Goal: Information Seeking & Learning: Learn about a topic

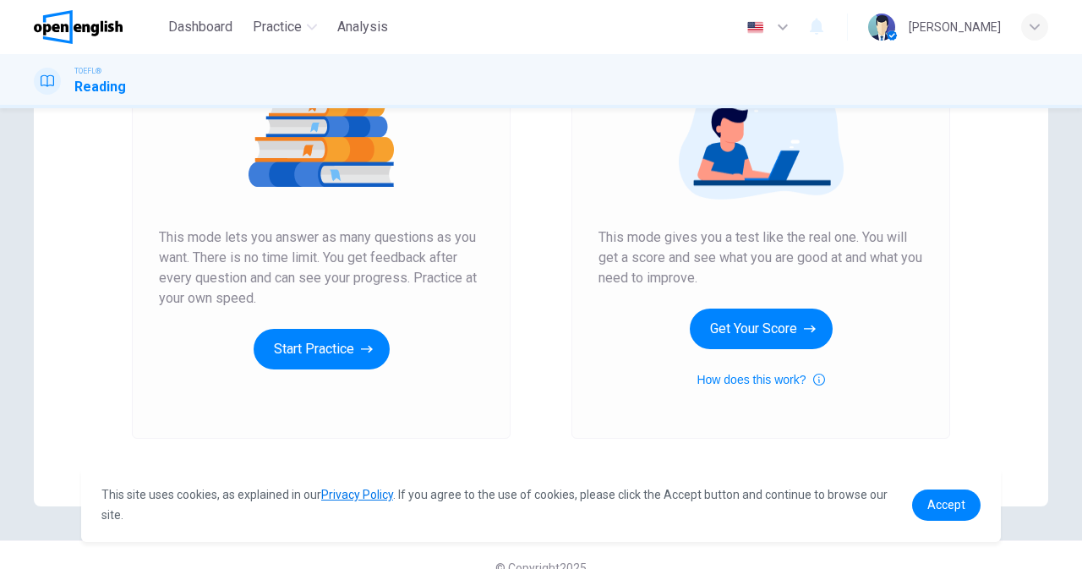
scroll to position [248, 0]
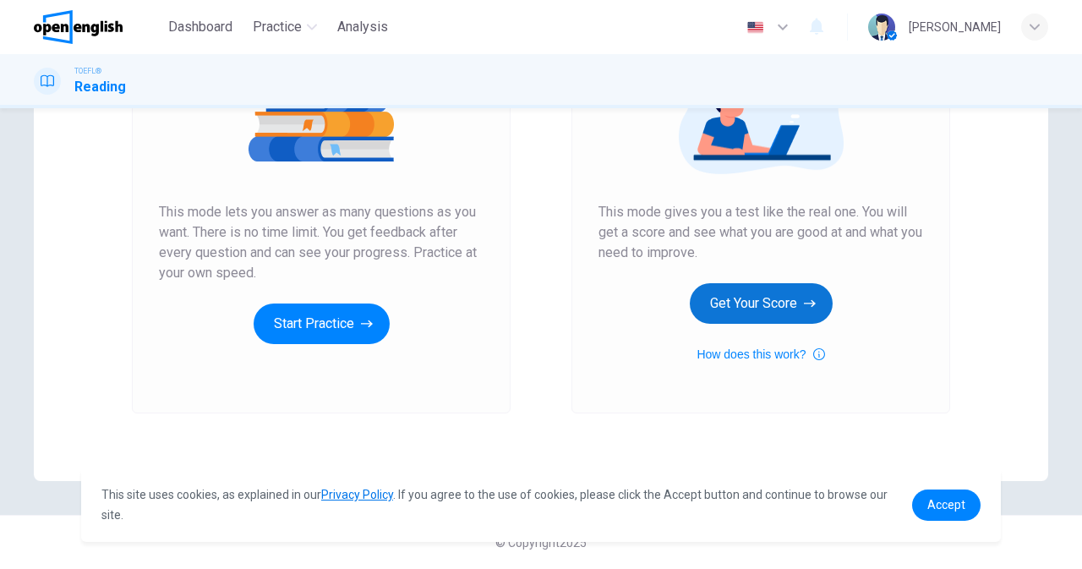
click at [766, 299] on button "Get Your Score" at bounding box center [761, 303] width 143 height 41
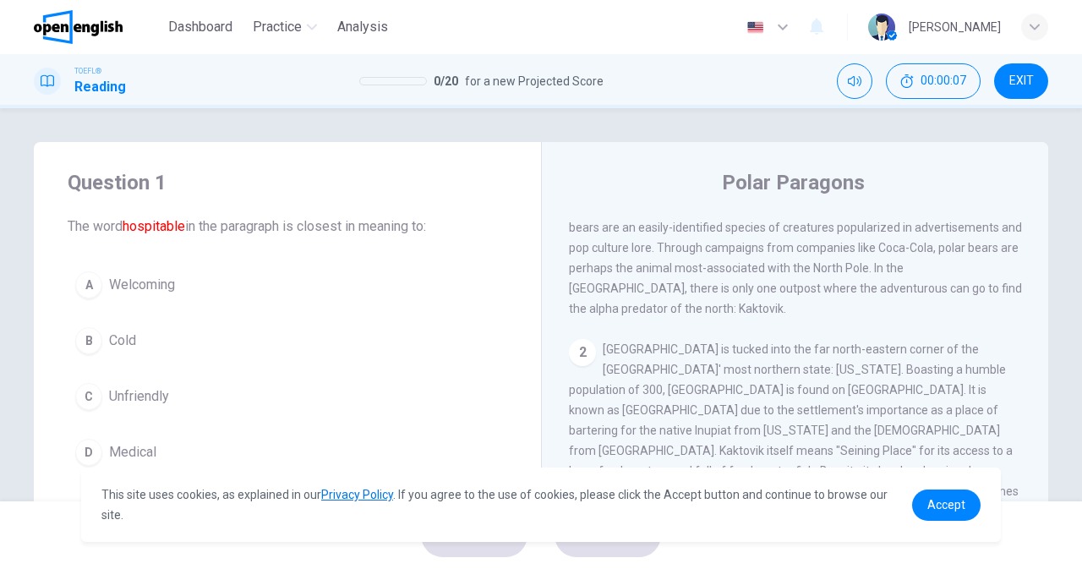
scroll to position [0, 0]
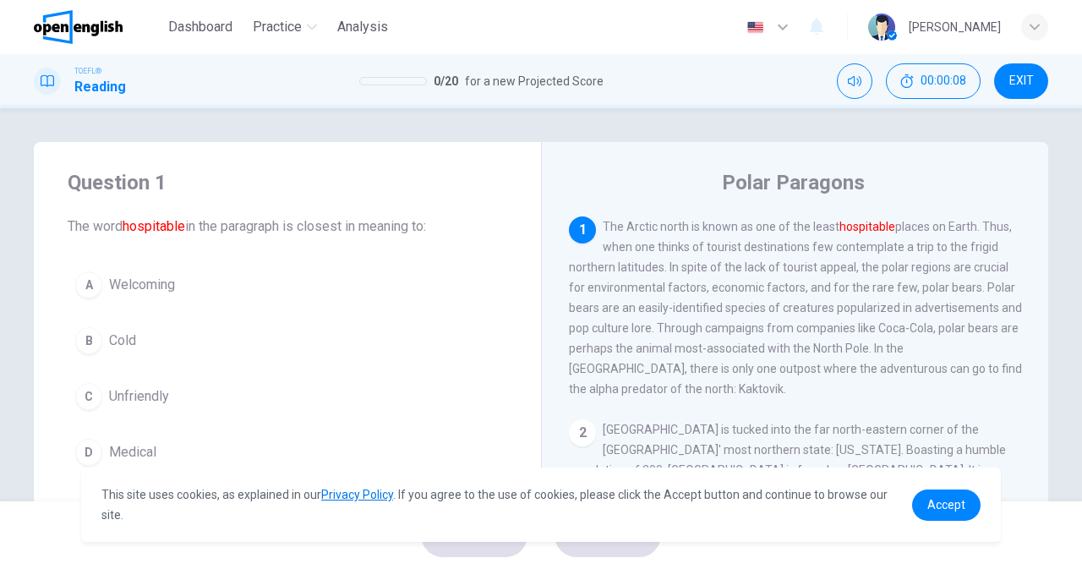
click at [981, 509] on div "This site uses cookies, as explained in our Privacy Policy . If you agree to th…" at bounding box center [541, 504] width 920 height 74
click at [956, 509] on span "Accept" at bounding box center [946, 505] width 38 height 14
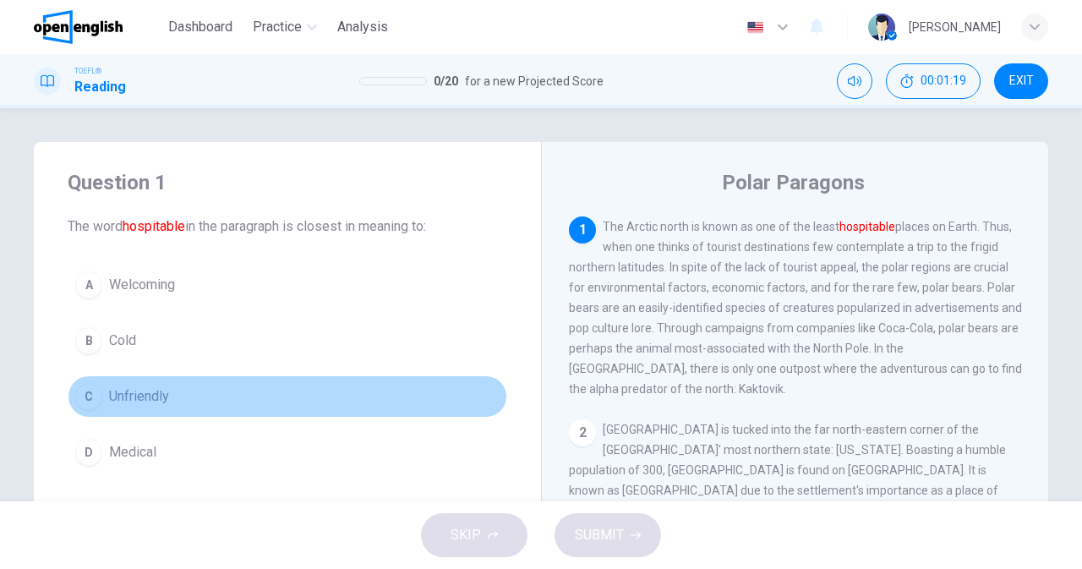
click at [85, 395] on div "C" at bounding box center [88, 396] width 27 height 27
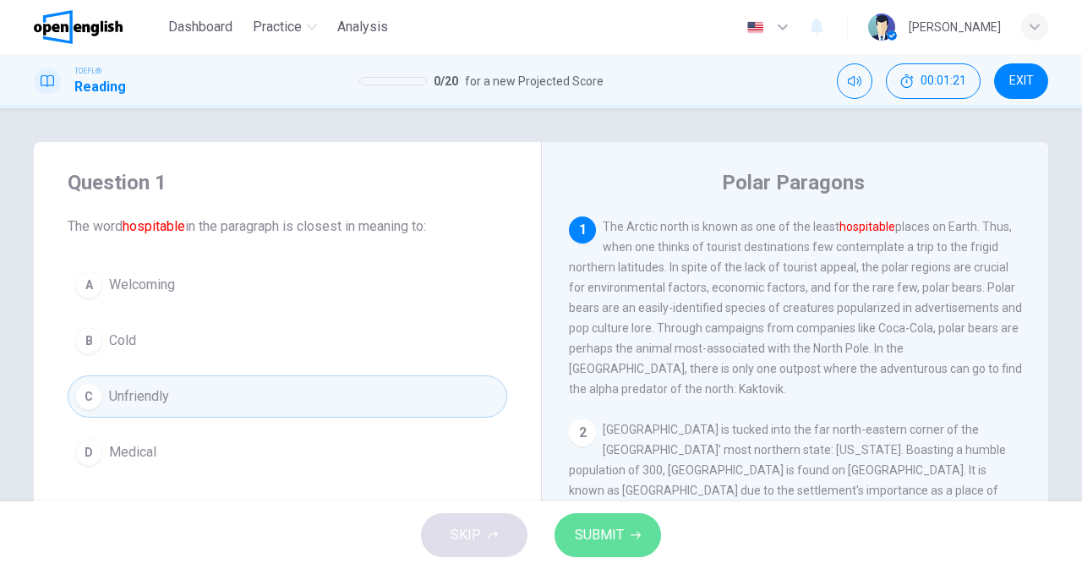
click at [590, 527] on span "SUBMIT" at bounding box center [599, 535] width 49 height 24
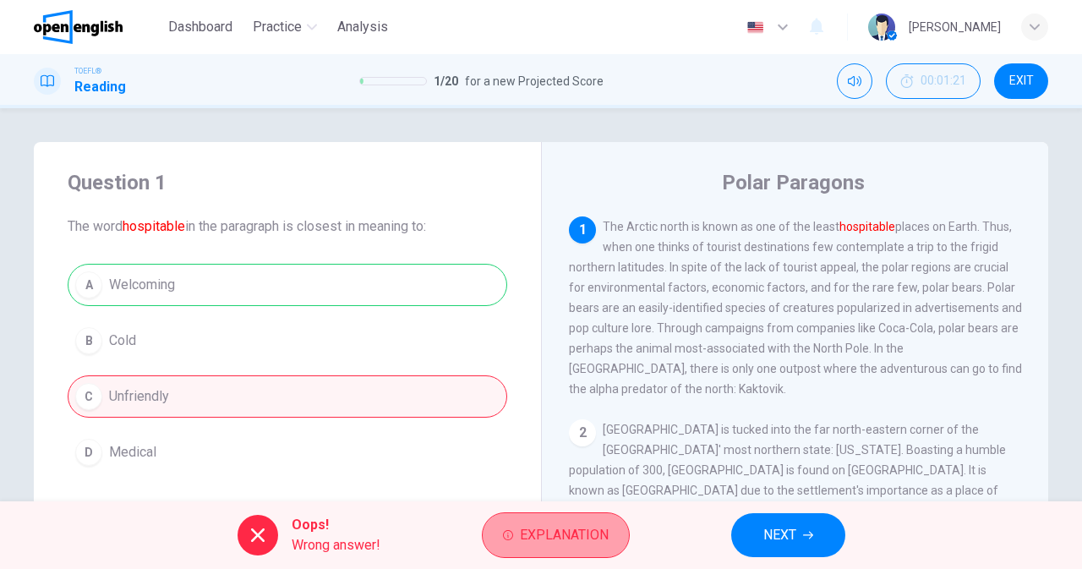
click at [616, 528] on button "Explanation" at bounding box center [556, 535] width 148 height 46
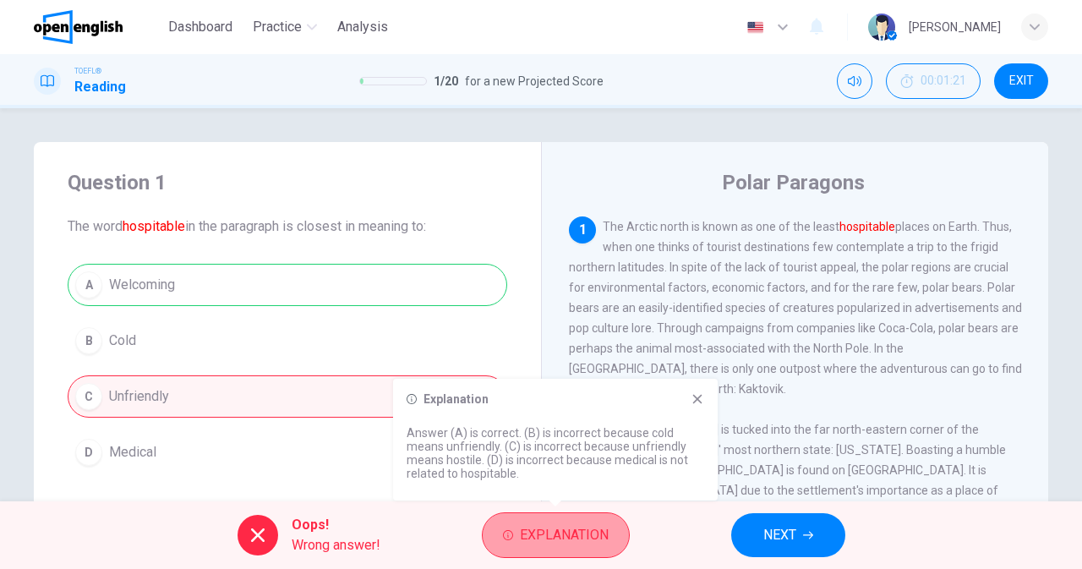
click at [617, 528] on button "Explanation" at bounding box center [556, 535] width 148 height 46
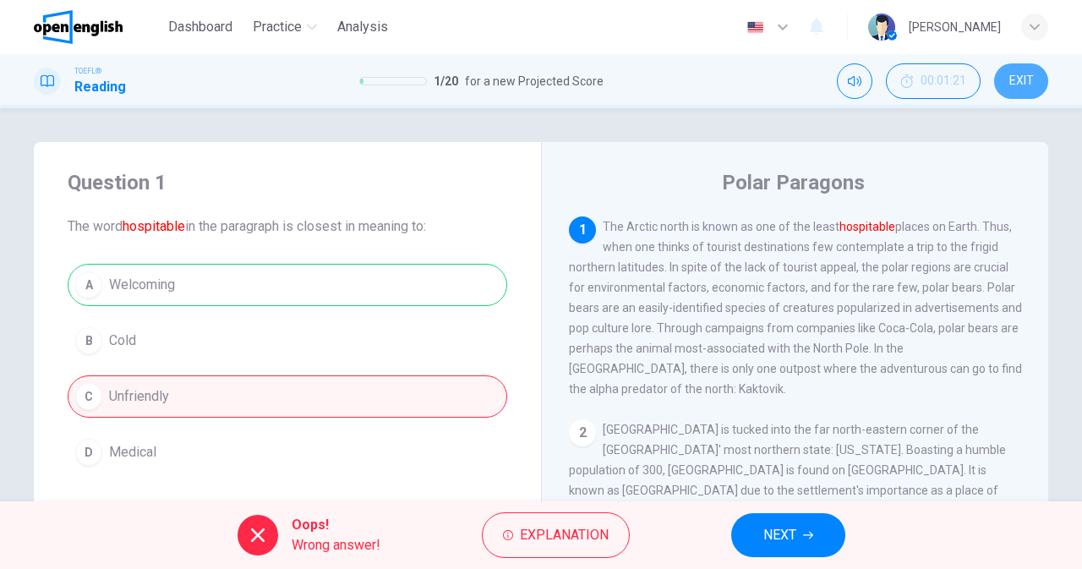
click at [1033, 83] on span "EXIT" at bounding box center [1021, 81] width 25 height 14
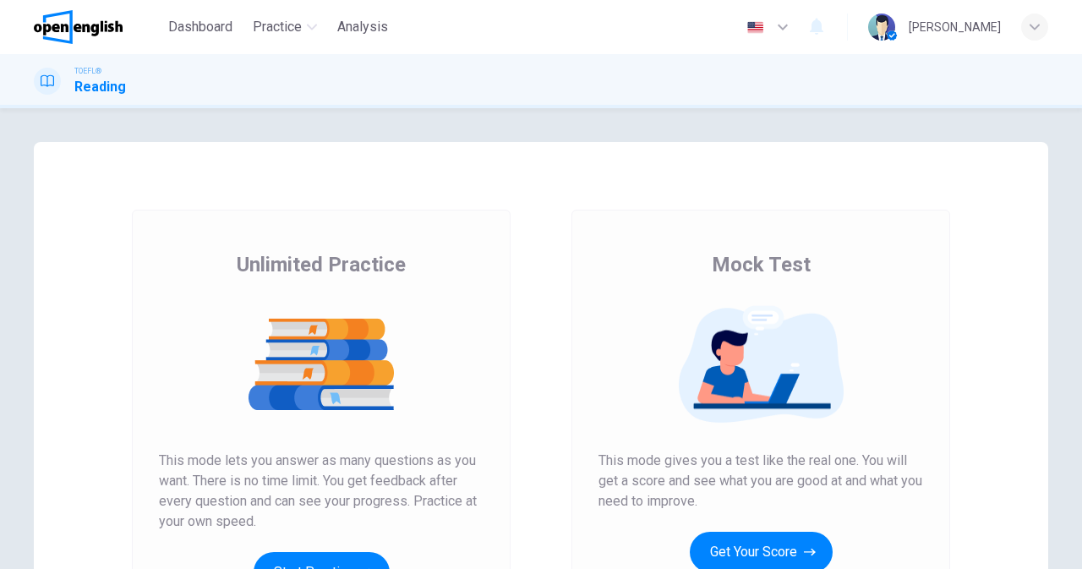
scroll to position [248, 0]
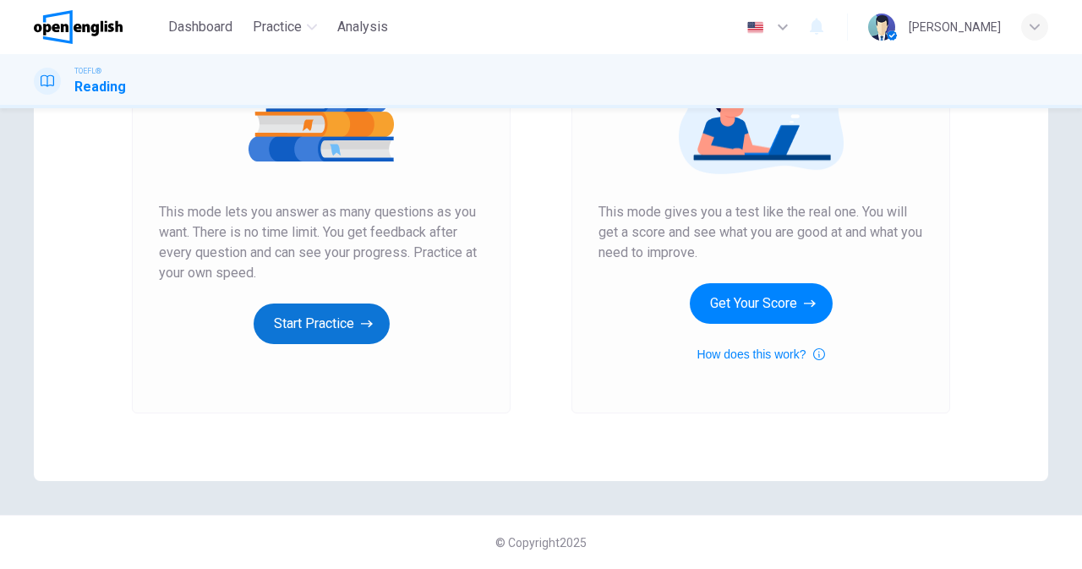
click at [341, 327] on button "Start Practice" at bounding box center [322, 323] width 136 height 41
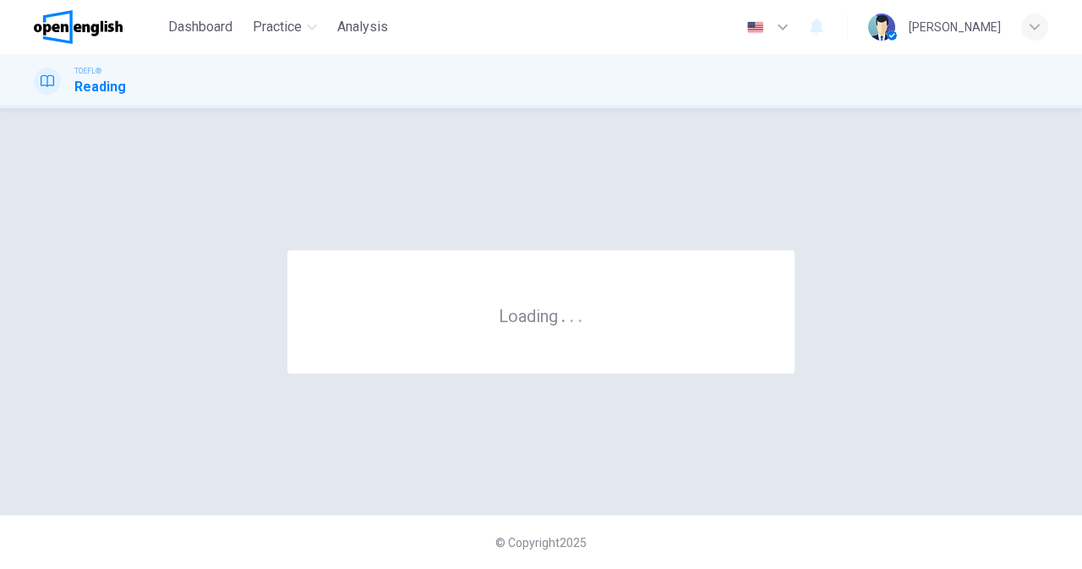
scroll to position [0, 0]
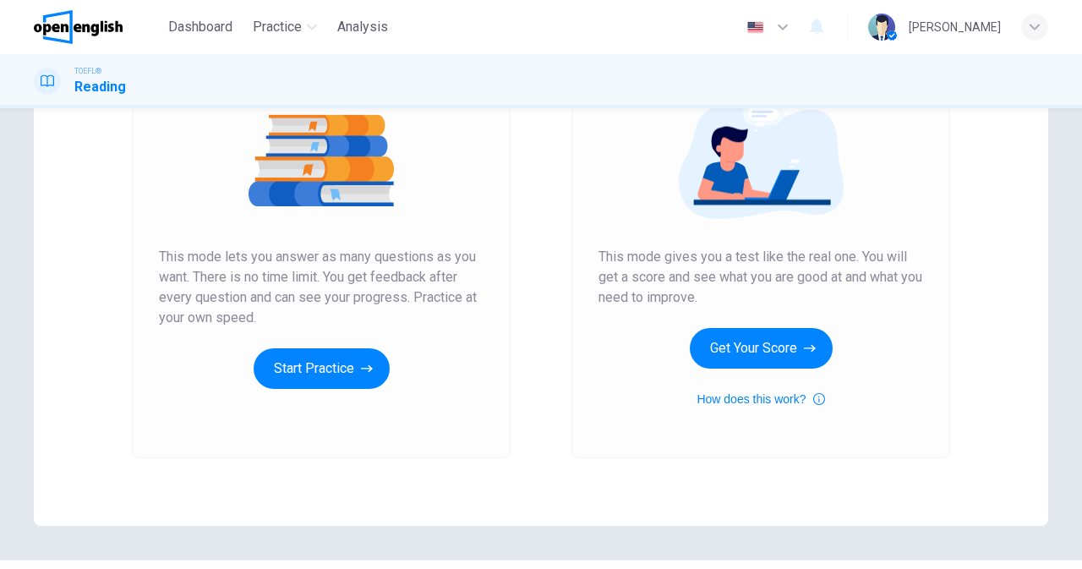
scroll to position [79, 0]
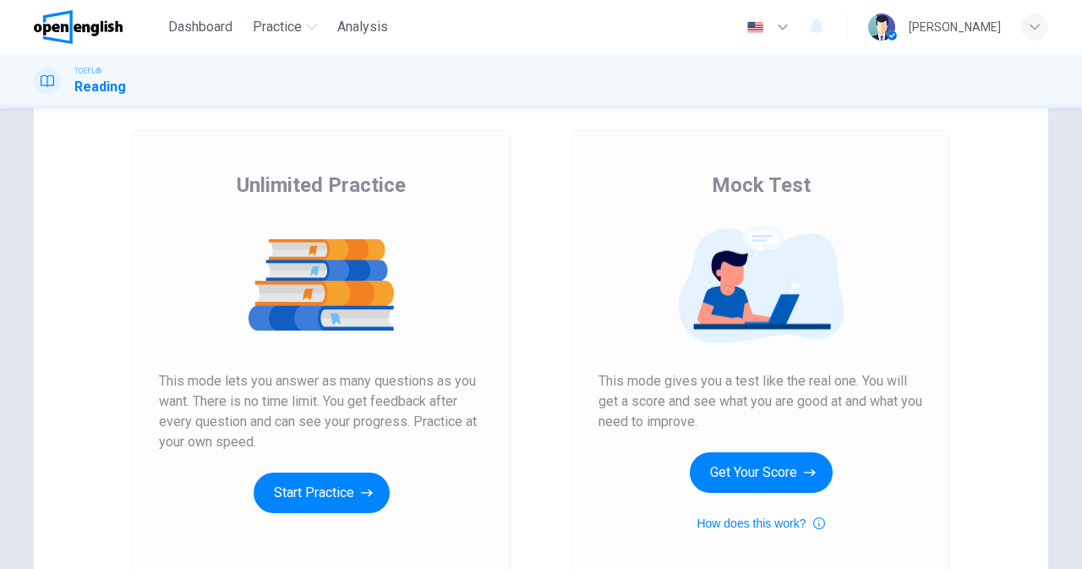
drag, startPoint x: 221, startPoint y: 175, endPoint x: 412, endPoint y: 179, distance: 190.2
click at [412, 179] on div "Unlimited Practice This mode lets you answer as many questions as you want. The…" at bounding box center [321, 342] width 325 height 341
drag, startPoint x: 247, startPoint y: 441, endPoint x: 160, endPoint y: 378, distance: 107.7
click at [160, 378] on span "This mode lets you answer as many questions as you want. There is no time limit…" at bounding box center [321, 411] width 325 height 81
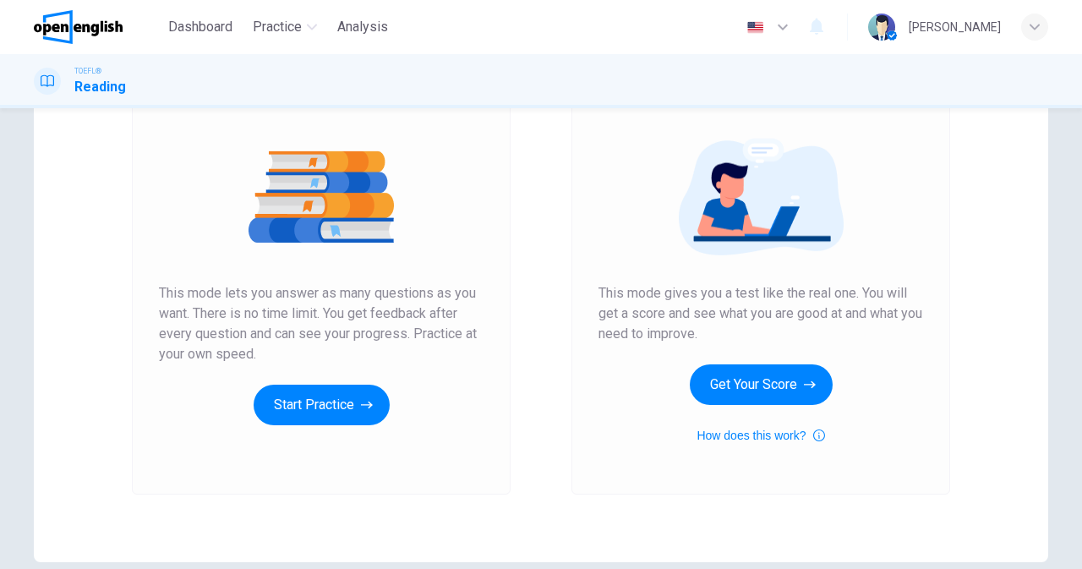
scroll to position [248, 0]
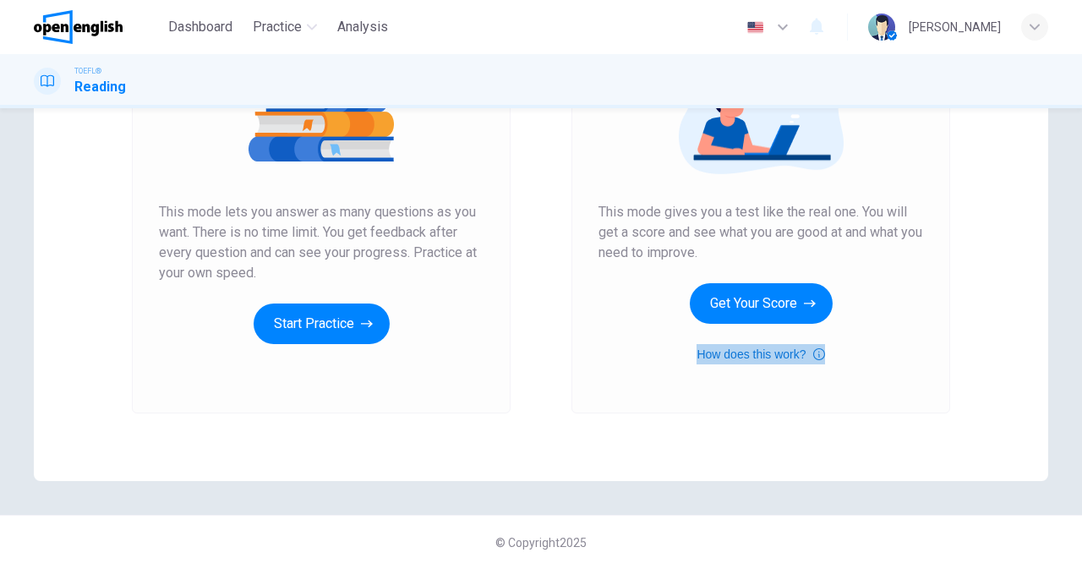
click at [740, 350] on button "How does this work?" at bounding box center [760, 354] width 128 height 20
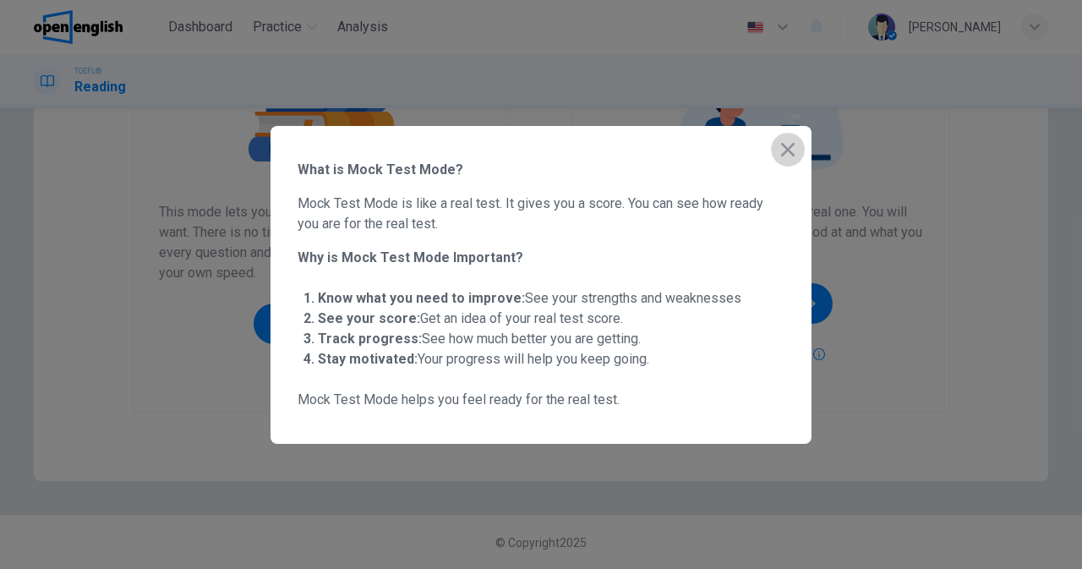
click at [782, 147] on icon "button" at bounding box center [788, 149] width 20 height 20
